Goal: Use online tool/utility: Utilize a website feature to perform a specific function

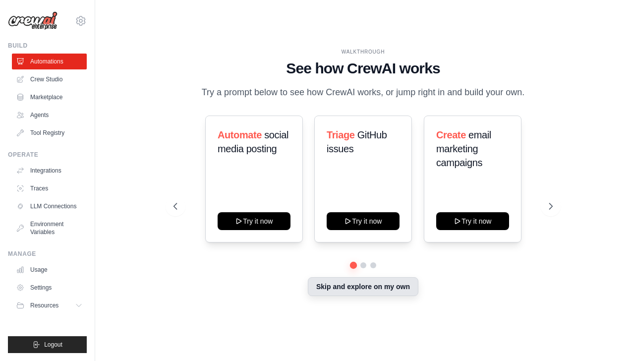
click at [331, 294] on button "Skip and explore on my own" at bounding box center [363, 286] width 110 height 19
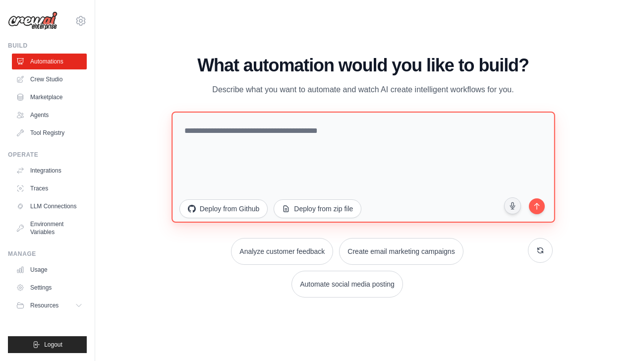
drag, startPoint x: 317, startPoint y: 130, endPoint x: 314, endPoint y: 135, distance: 5.8
click at [314, 134] on textarea at bounding box center [362, 166] width 383 height 111
paste textarea "**********"
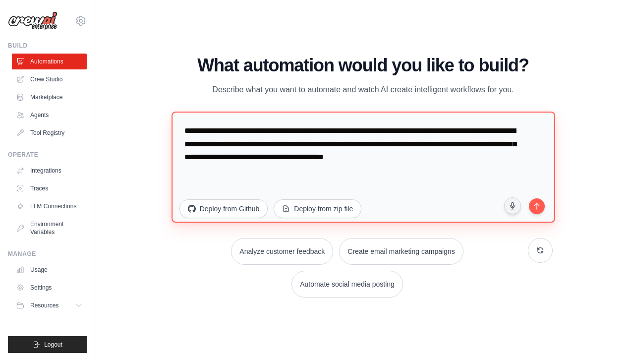
drag, startPoint x: 188, startPoint y: 131, endPoint x: 175, endPoint y: 133, distance: 13.5
click at [175, 133] on textarea "**********" at bounding box center [362, 166] width 383 height 111
click at [316, 155] on textarea "**********" at bounding box center [362, 166] width 383 height 111
type textarea "**********"
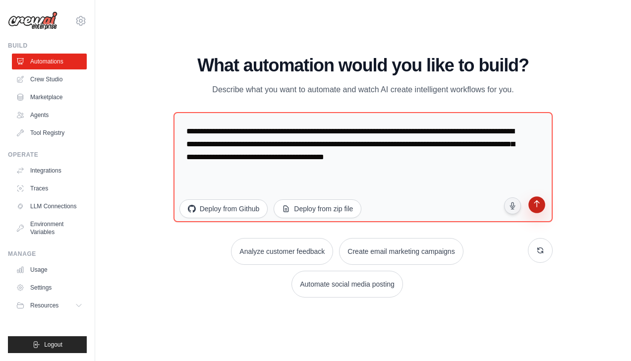
click at [540, 203] on icon "submit" at bounding box center [536, 204] width 9 height 9
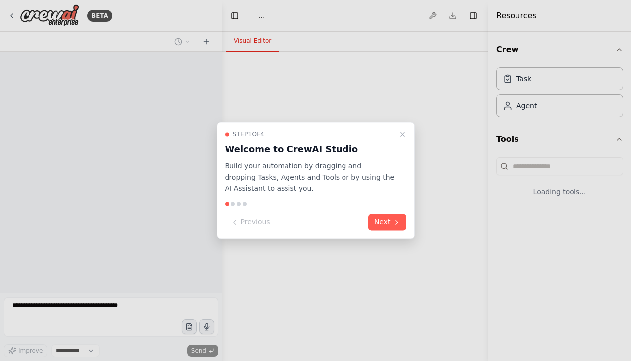
select select "****"
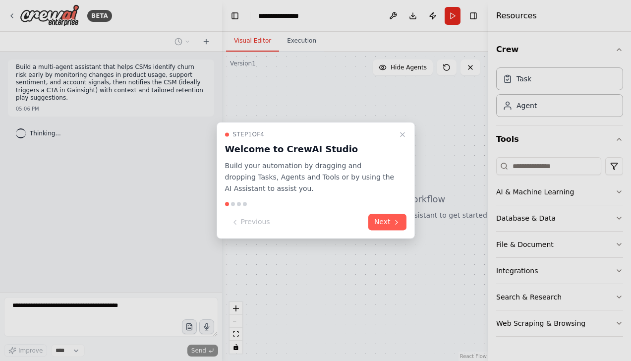
click at [399, 132] on icon "Close walkthrough" at bounding box center [402, 134] width 8 height 8
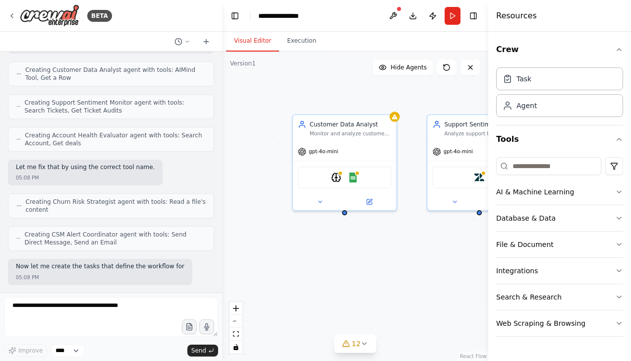
scroll to position [552, 0]
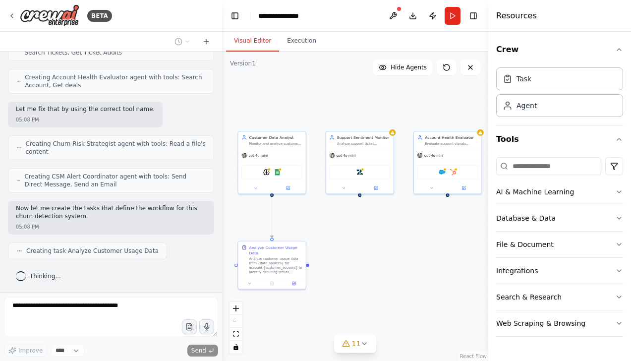
drag, startPoint x: 433, startPoint y: 238, endPoint x: 345, endPoint y: 225, distance: 88.7
click at [346, 228] on div ".deletable-edge-delete-btn { width: 20px; height: 20px; border: 0px solid #ffff…" at bounding box center [355, 206] width 266 height 309
drag, startPoint x: 349, startPoint y: 220, endPoint x: 319, endPoint y: 223, distance: 30.4
click at [319, 223] on div ".deletable-edge-delete-btn { width: 20px; height: 20px; border: 0px solid #ffff…" at bounding box center [355, 206] width 266 height 309
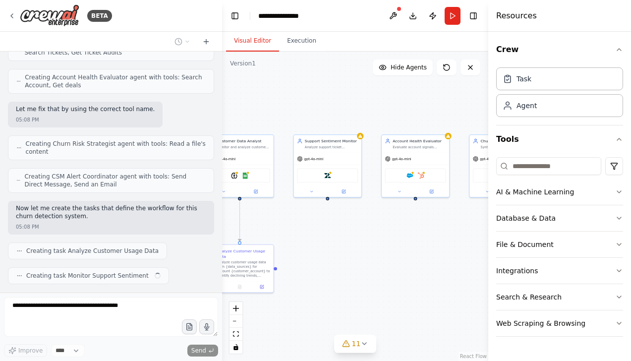
scroll to position [577, 0]
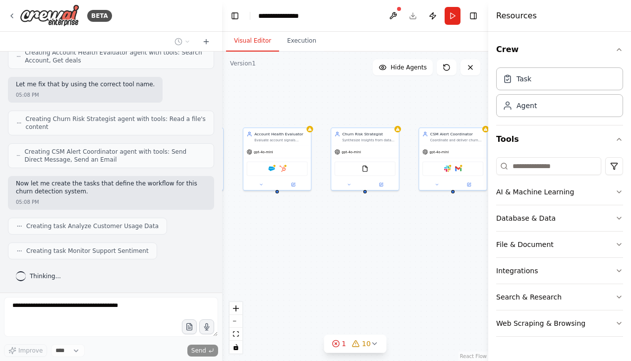
drag, startPoint x: 417, startPoint y: 227, endPoint x: 278, endPoint y: 220, distance: 138.4
click at [278, 220] on div ".deletable-edge-delete-btn { width: 20px; height: 20px; border: 0px solid #ffff…" at bounding box center [355, 206] width 266 height 309
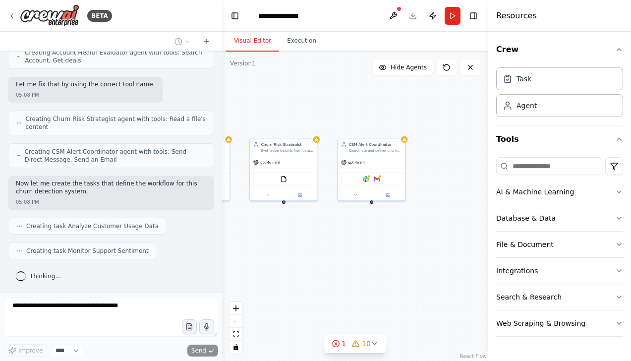
drag, startPoint x: 399, startPoint y: 218, endPoint x: 328, endPoint y: 221, distance: 71.4
click at [323, 225] on div ".deletable-edge-delete-btn { width: 20px; height: 20px; border: 0px solid #ffff…" at bounding box center [355, 206] width 266 height 309
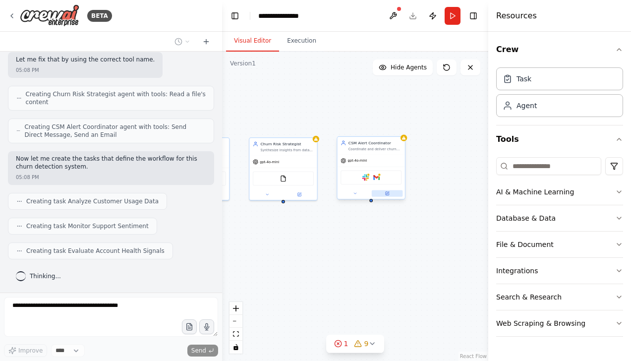
click at [388, 194] on icon at bounding box center [386, 193] width 3 height 3
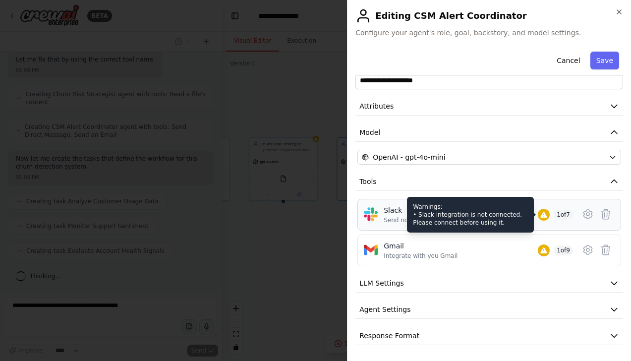
scroll to position [626, 0]
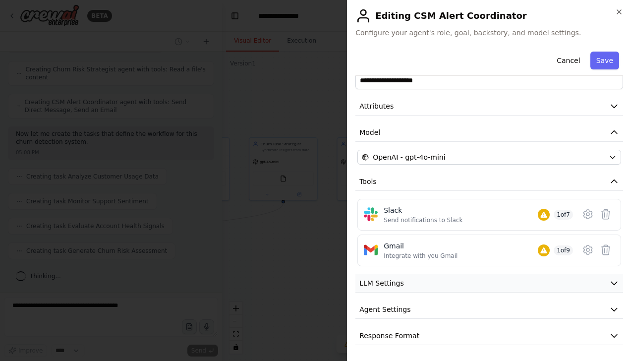
click at [405, 287] on button "LLM Settings" at bounding box center [489, 283] width 268 height 18
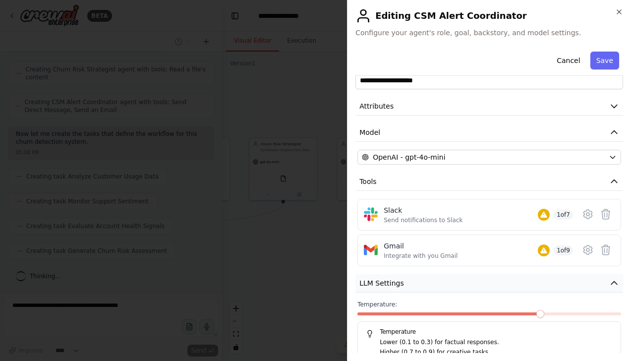
click at [406, 286] on button "LLM Settings" at bounding box center [489, 283] width 268 height 18
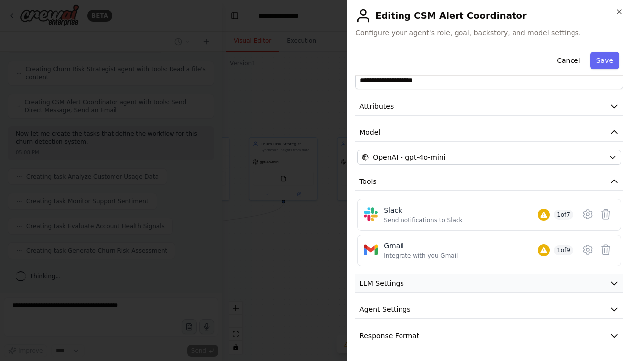
click at [406, 286] on button "LLM Settings" at bounding box center [489, 283] width 268 height 18
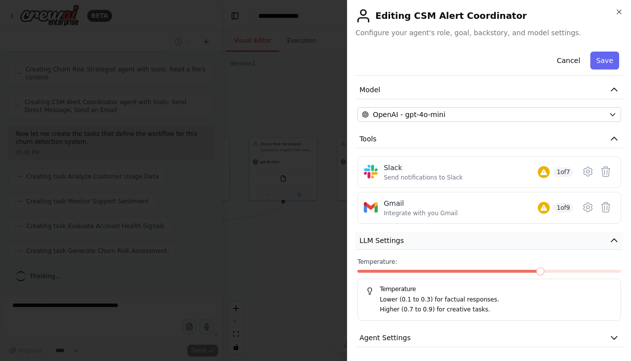
scroll to position [93, 0]
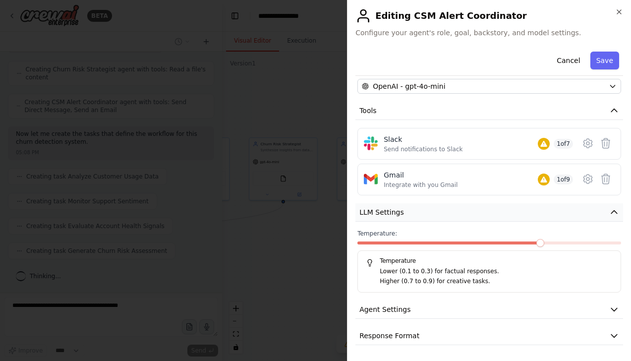
click at [396, 209] on span "LLM Settings" at bounding box center [381, 212] width 45 height 10
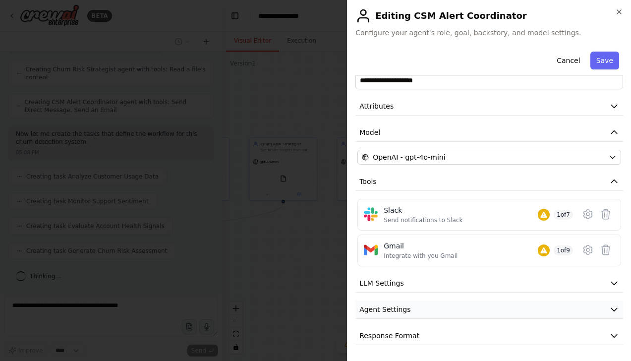
scroll to position [651, 0]
click at [400, 303] on button "Agent Settings" at bounding box center [489, 309] width 268 height 18
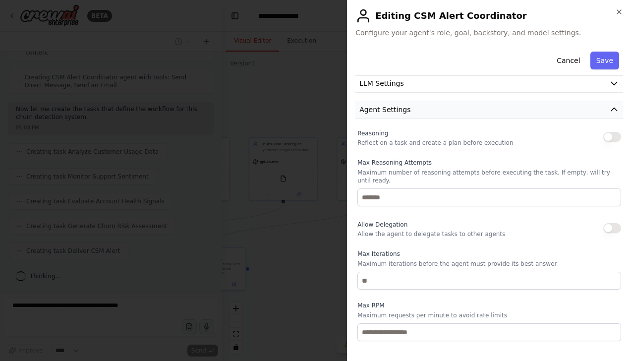
click at [398, 108] on span "Agent Settings" at bounding box center [384, 110] width 51 height 10
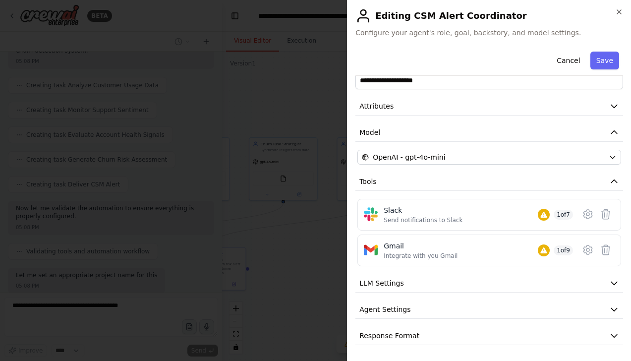
scroll to position [776, 0]
click at [619, 10] on icon "button" at bounding box center [619, 12] width 8 height 8
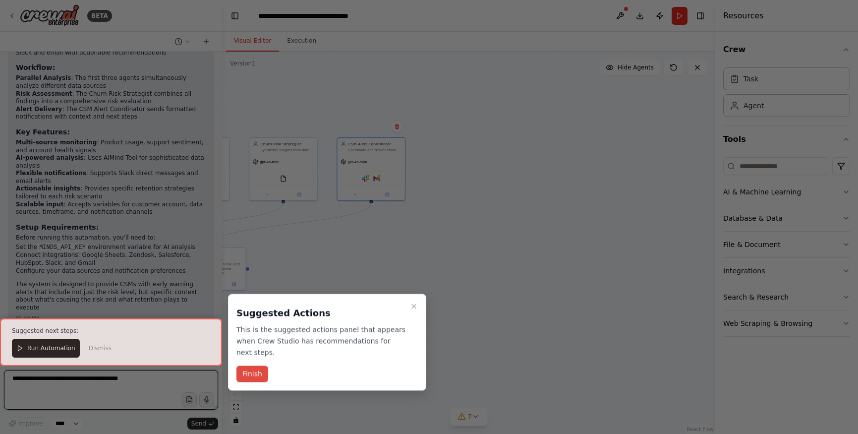
scroll to position [1157, 0]
click at [256, 360] on button "Finish" at bounding box center [252, 374] width 32 height 16
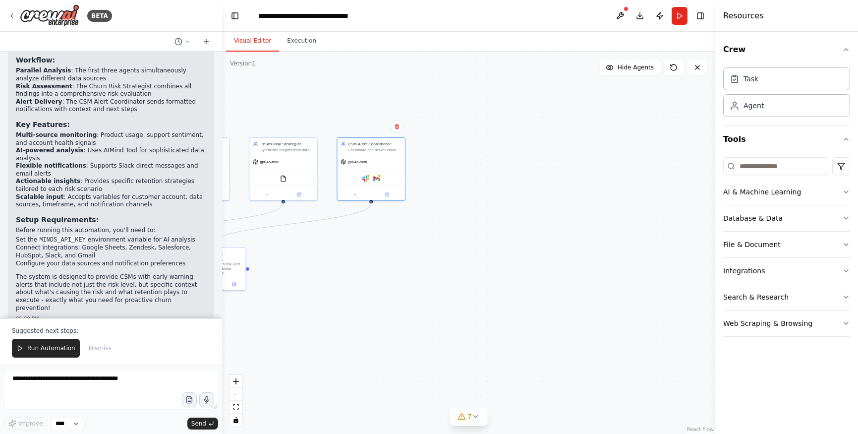
click at [42, 216] on strong "Setup Requirements:" at bounding box center [57, 220] width 83 height 8
click at [30, 244] on li "Connect integrations: Google Sheets, Zendesk, Salesforce, HubSpot, Slack, and G…" at bounding box center [111, 251] width 190 height 15
click at [136, 236] on li "Set the MINDS_API_KEY environment variable for AI analysis" at bounding box center [111, 240] width 190 height 8
click at [54, 246] on li "Connect integrations: Google Sheets, Zendesk, Salesforce, HubSpot, Slack, and G…" at bounding box center [111, 251] width 190 height 15
click at [75, 246] on li "Connect integrations: Google Sheets, Zendesk, Salesforce, HubSpot, Slack, and G…" at bounding box center [111, 251] width 190 height 15
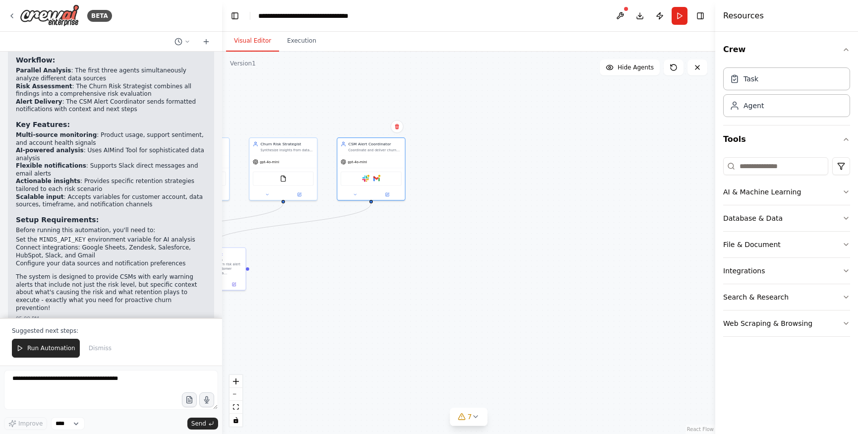
click at [110, 261] on div "Perfect! I've successfully created a comprehensive multi-agent churn risk detec…" at bounding box center [111, 106] width 190 height 416
click at [56, 235] on code "MINDS_API_KEY" at bounding box center [62, 239] width 51 height 9
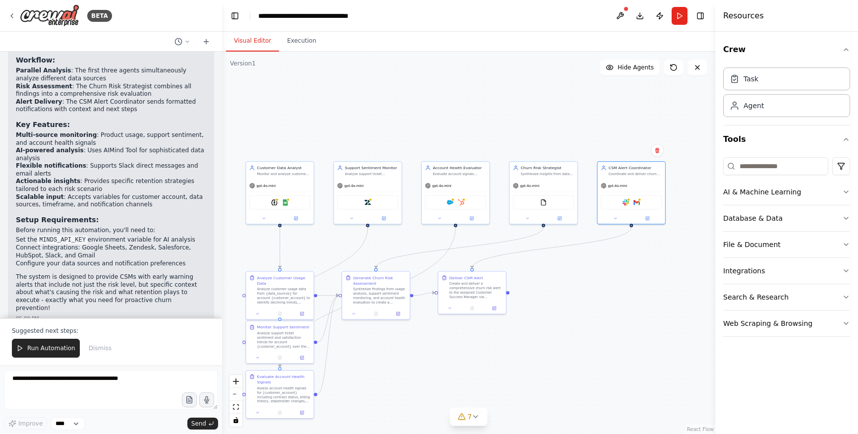
drag, startPoint x: 307, startPoint y: 253, endPoint x: 538, endPoint y: 266, distance: 231.2
click at [564, 276] on div ".deletable-edge-delete-btn { width: 20px; height: 20px; border: 0px solid #ffff…" at bounding box center [468, 243] width 493 height 382
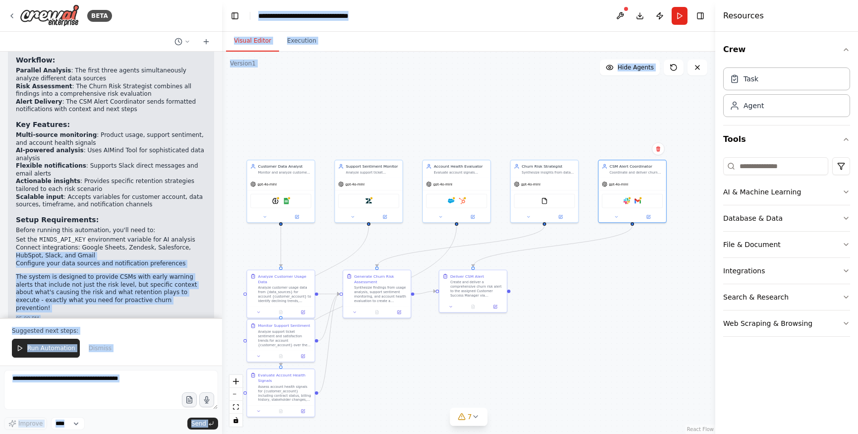
drag, startPoint x: 209, startPoint y: 242, endPoint x: 252, endPoint y: 234, distance: 43.8
click at [252, 234] on div "BETA Build a multi-agent assistant that helps CSMs identify churn risk early by…" at bounding box center [429, 217] width 858 height 434
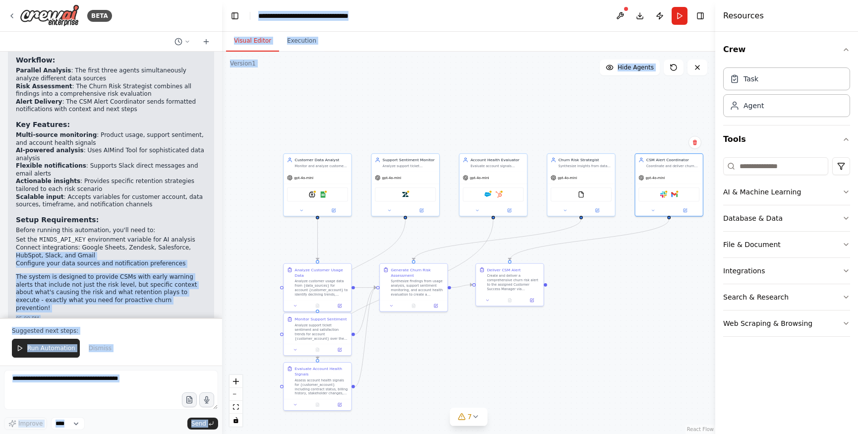
drag, startPoint x: 252, startPoint y: 234, endPoint x: 295, endPoint y: 222, distance: 44.7
click at [289, 227] on div ".deletable-edge-delete-btn { width: 20px; height: 20px; border: 0px solid #ffff…" at bounding box center [468, 243] width 493 height 382
click at [314, 195] on img at bounding box center [312, 193] width 6 height 6
